Goal: Communication & Community: Connect with others

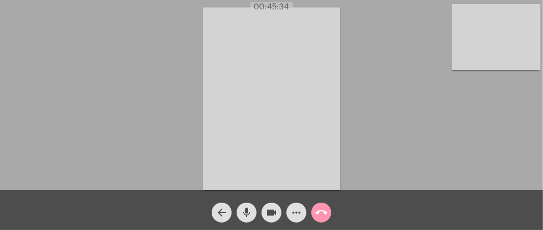
click at [499, 43] on video at bounding box center [496, 37] width 89 height 66
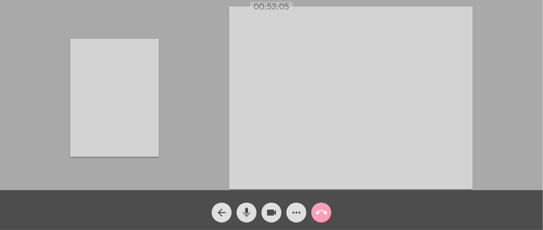
click at [326, 215] on mat-icon "call_end" at bounding box center [321, 213] width 12 height 12
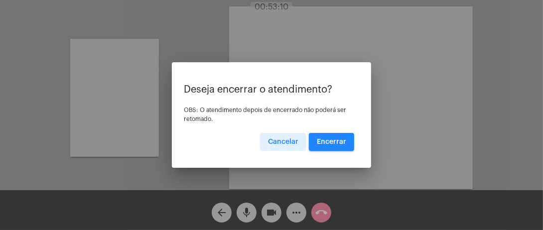
click at [339, 139] on span "Encerrar" at bounding box center [331, 142] width 29 height 7
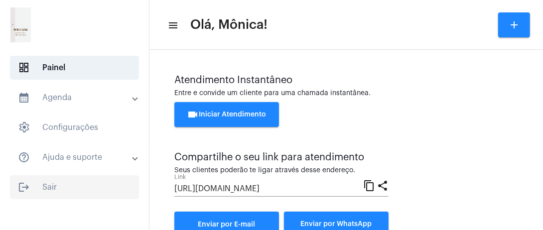
click at [54, 190] on span "logout Sair" at bounding box center [74, 187] width 129 height 24
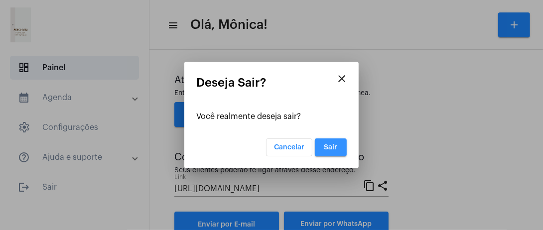
click at [327, 148] on span "Sair" at bounding box center [330, 147] width 13 height 7
